Goal: Task Accomplishment & Management: Use online tool/utility

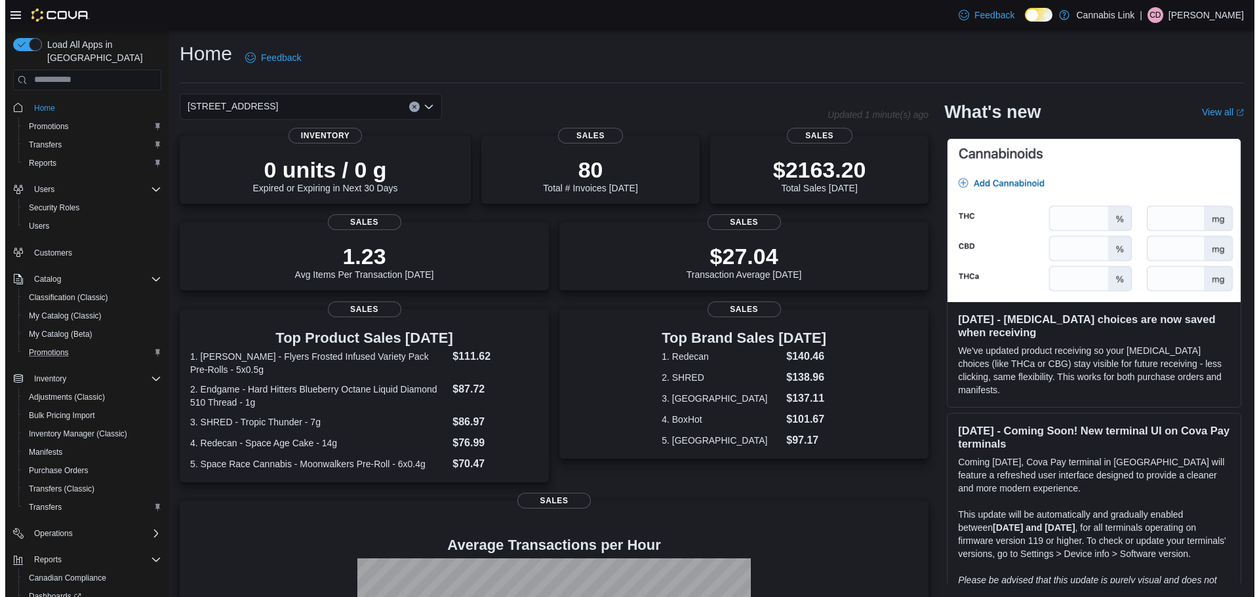
scroll to position [79, 0]
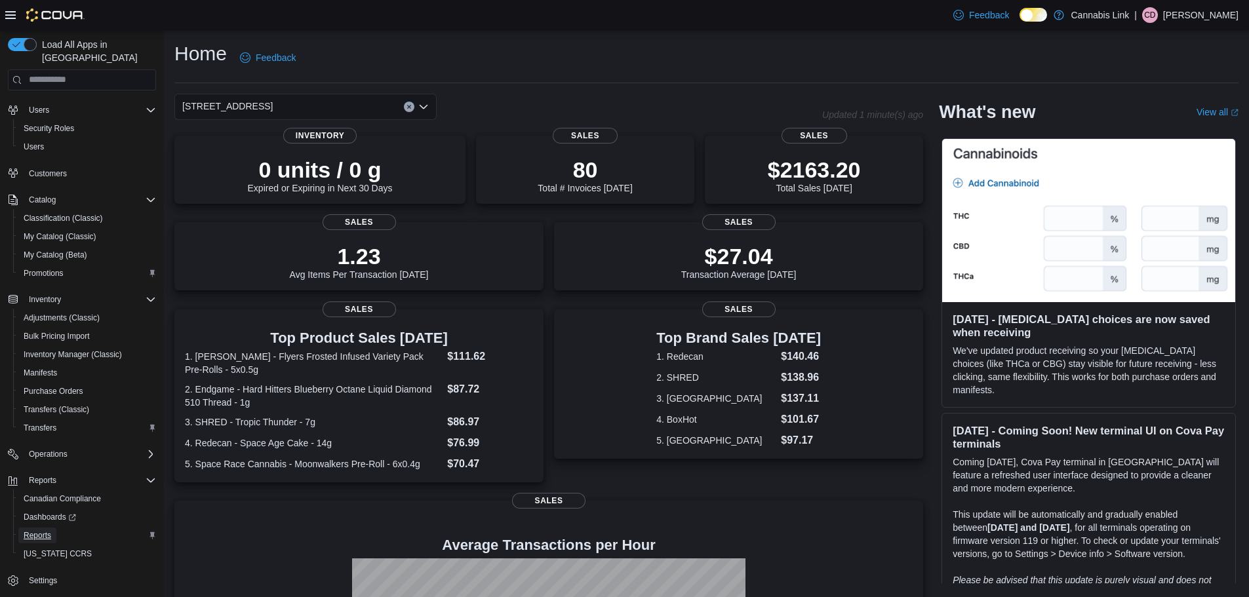
click at [38, 530] on span "Reports" at bounding box center [38, 535] width 28 height 10
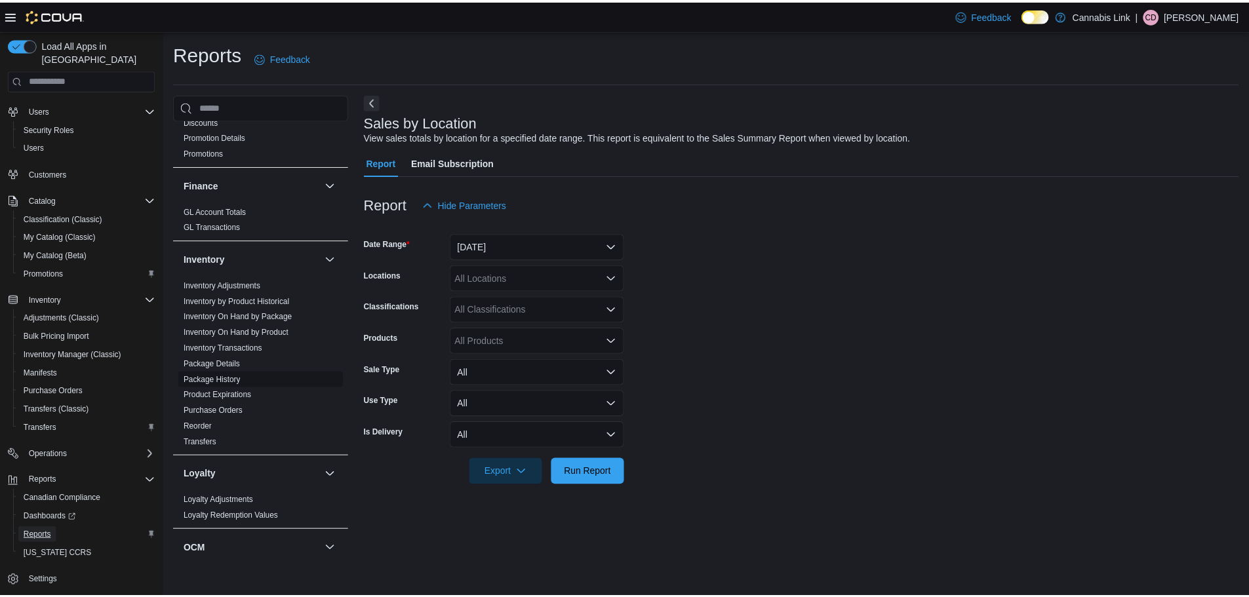
scroll to position [262, 0]
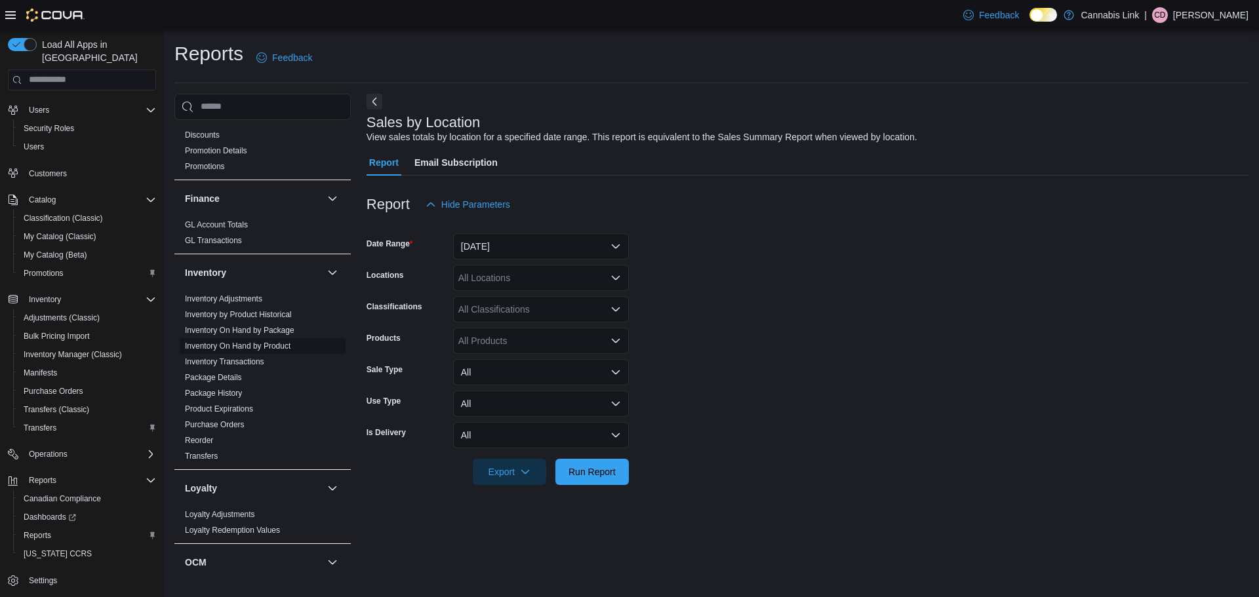
click at [249, 343] on link "Inventory On Hand by Product" at bounding box center [238, 346] width 106 height 9
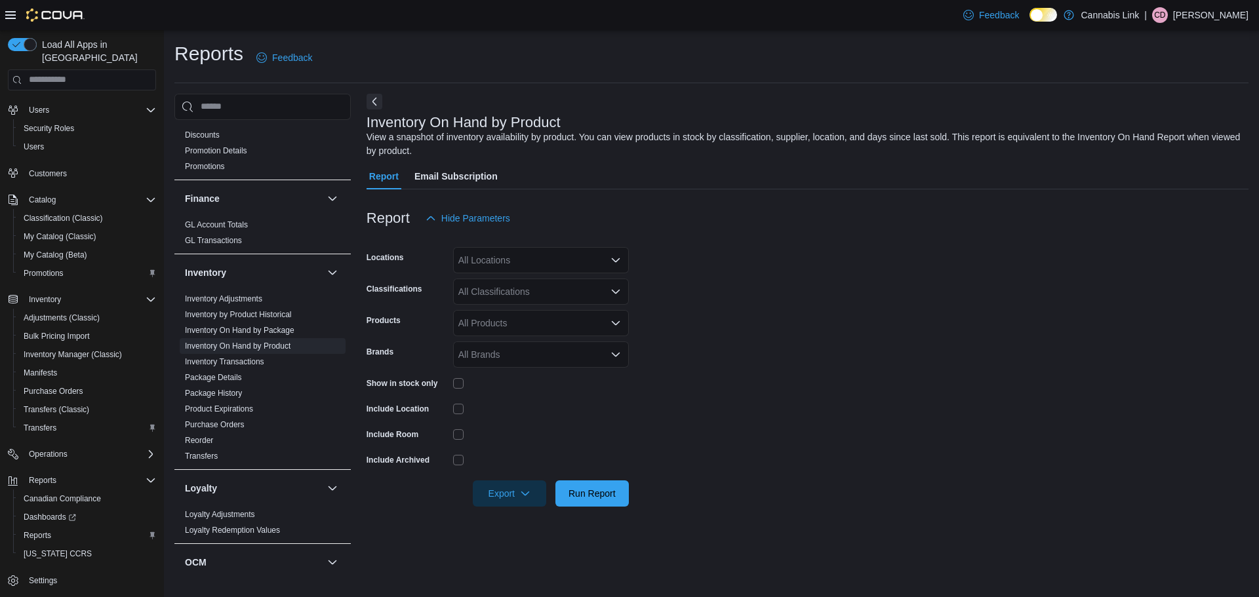
click at [491, 269] on div "All Locations" at bounding box center [541, 260] width 176 height 26
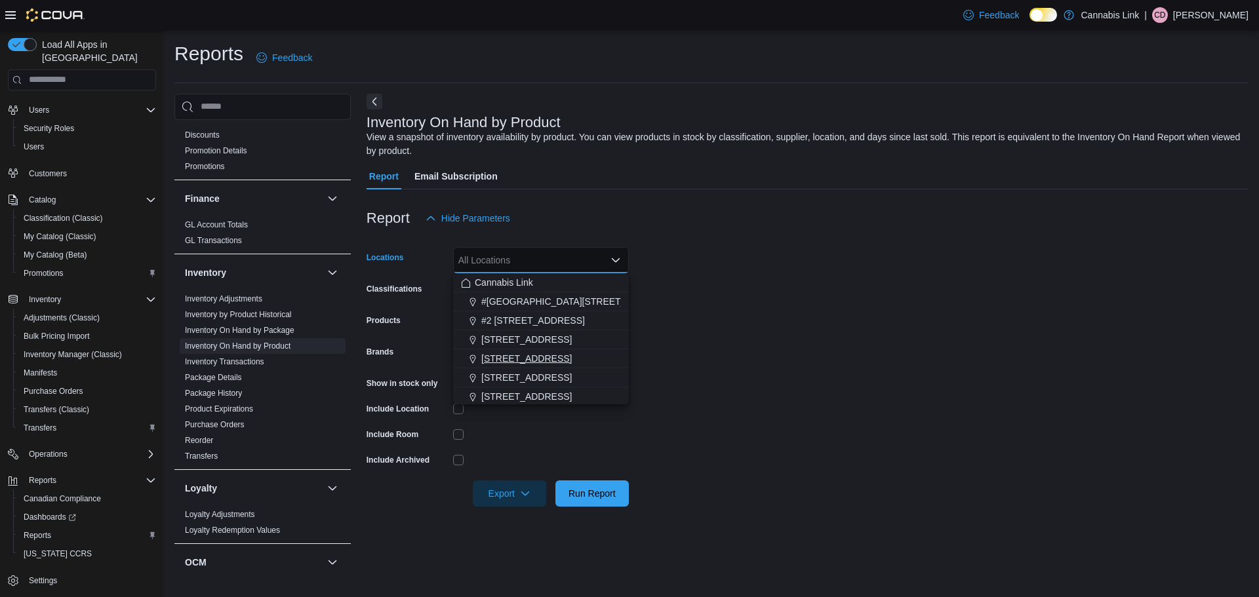
click at [502, 363] on span "[STREET_ADDRESS]" at bounding box center [526, 358] width 90 height 13
click at [707, 356] on form "Locations [STREET_ADDRESS] Selected. [STREET_ADDRESS] Press Backspace to delete…" at bounding box center [807, 368] width 882 height 275
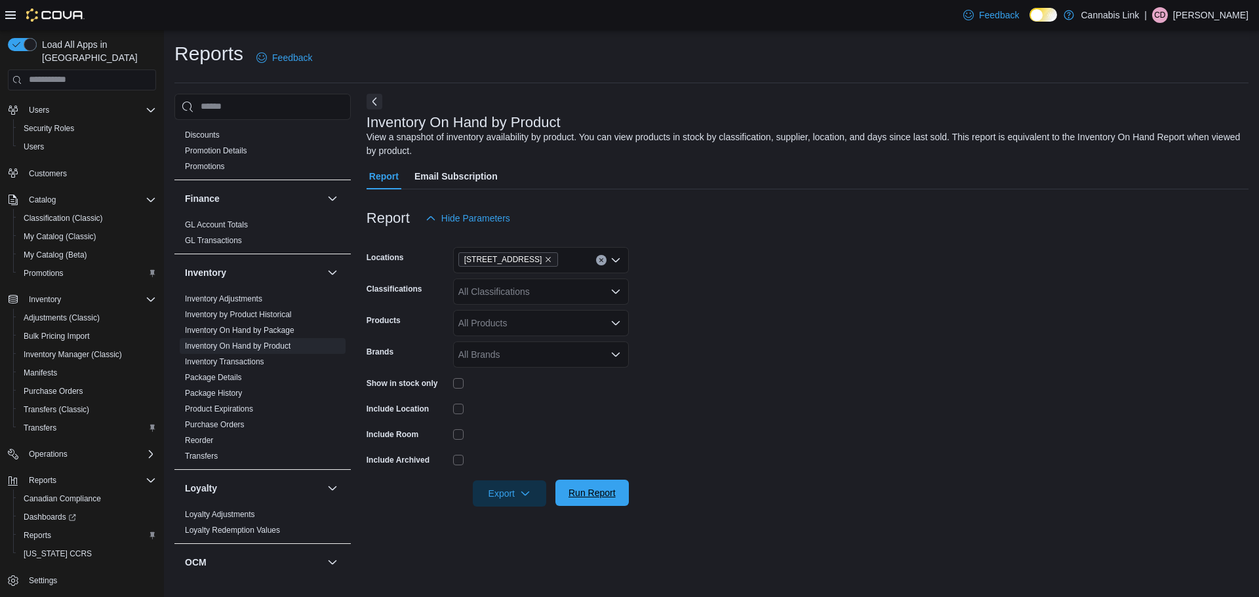
click at [598, 500] on span "Run Report" at bounding box center [592, 493] width 58 height 26
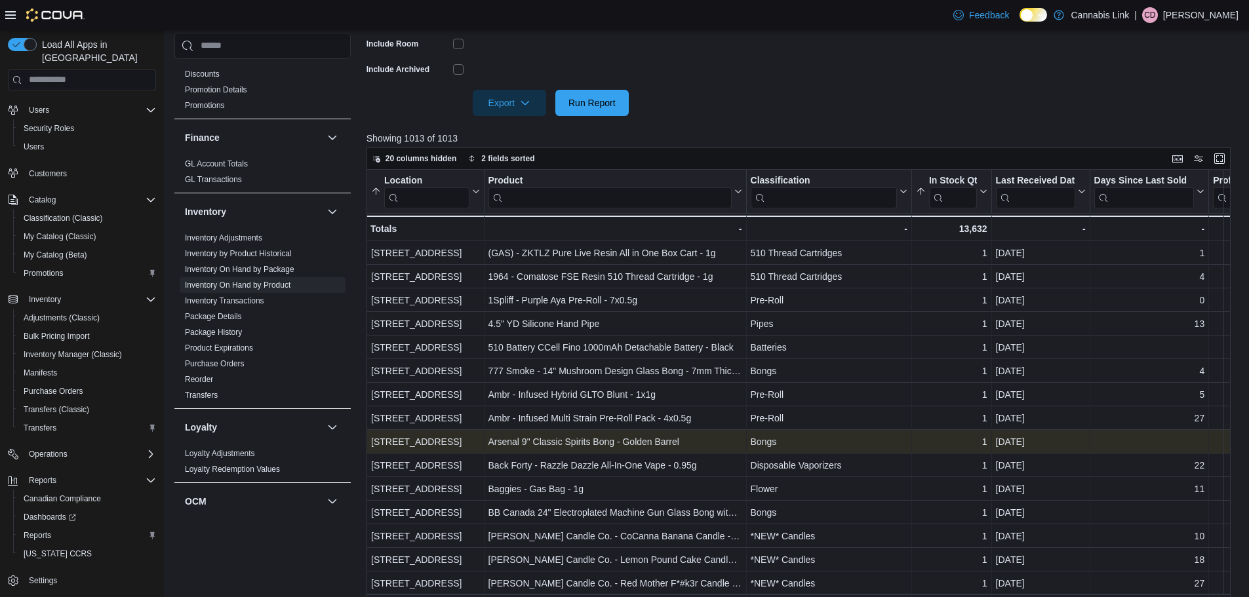
scroll to position [393, 0]
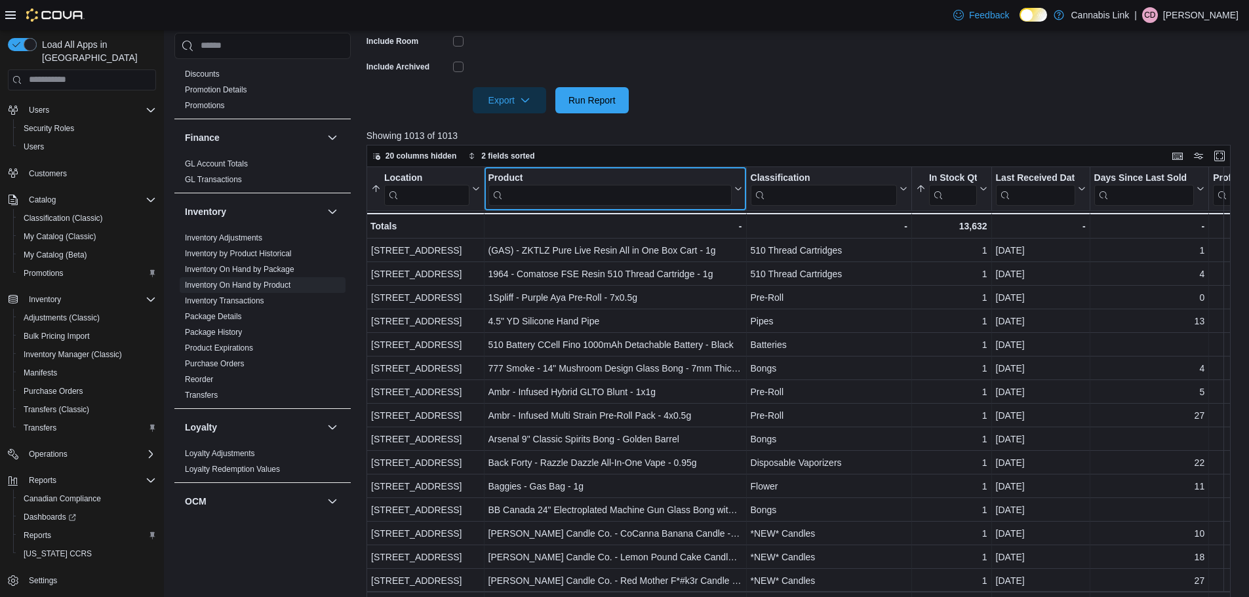
click at [554, 195] on input "search" at bounding box center [609, 194] width 243 height 21
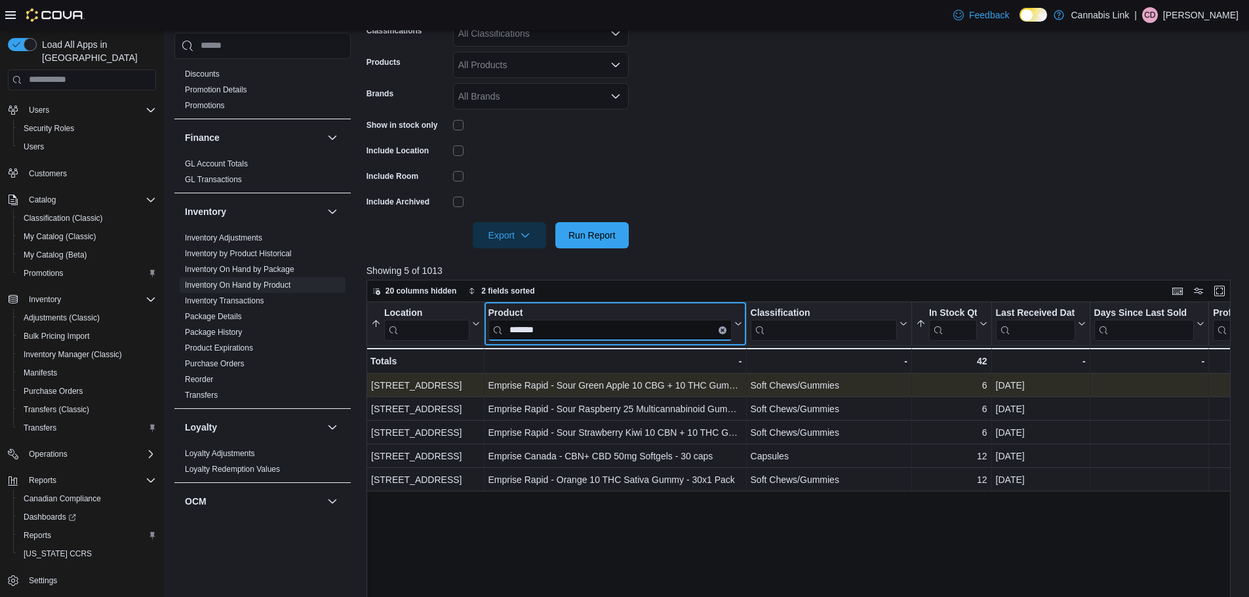
scroll to position [262, 0]
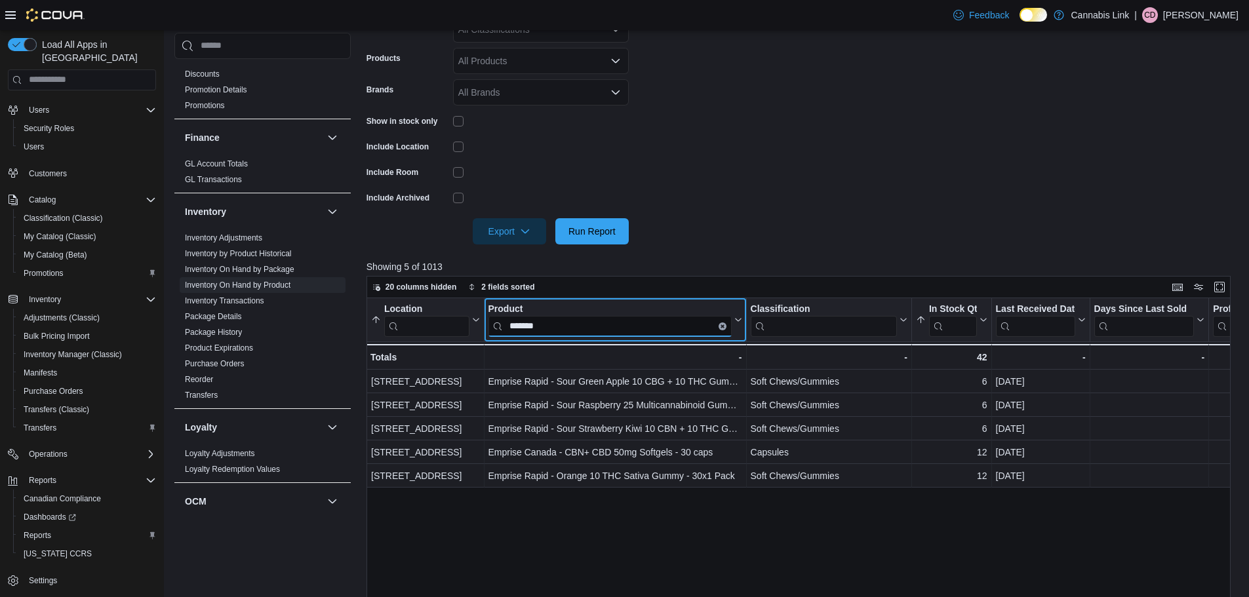
type input "*******"
click at [723, 325] on icon "Clear input" at bounding box center [721, 326] width 3 height 3
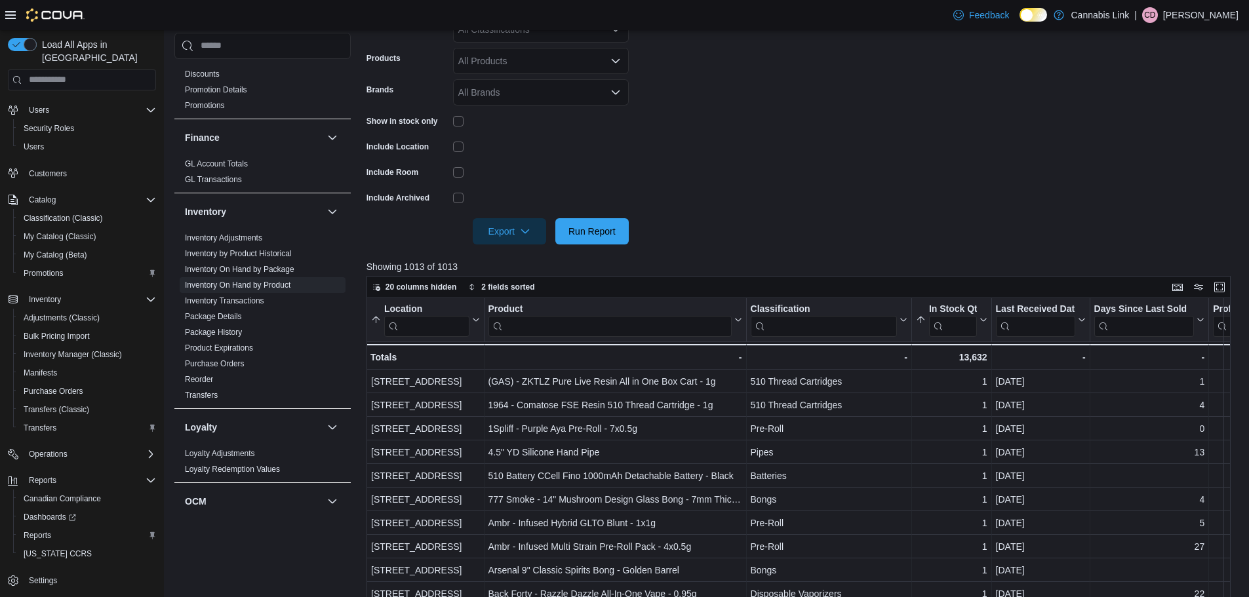
click at [757, 212] on div at bounding box center [802, 213] width 873 height 10
click at [509, 233] on span "Export" at bounding box center [510, 231] width 58 height 26
click at [530, 262] on span "Export to Excel" at bounding box center [511, 257] width 59 height 10
